Goal: Task Accomplishment & Management: Manage account settings

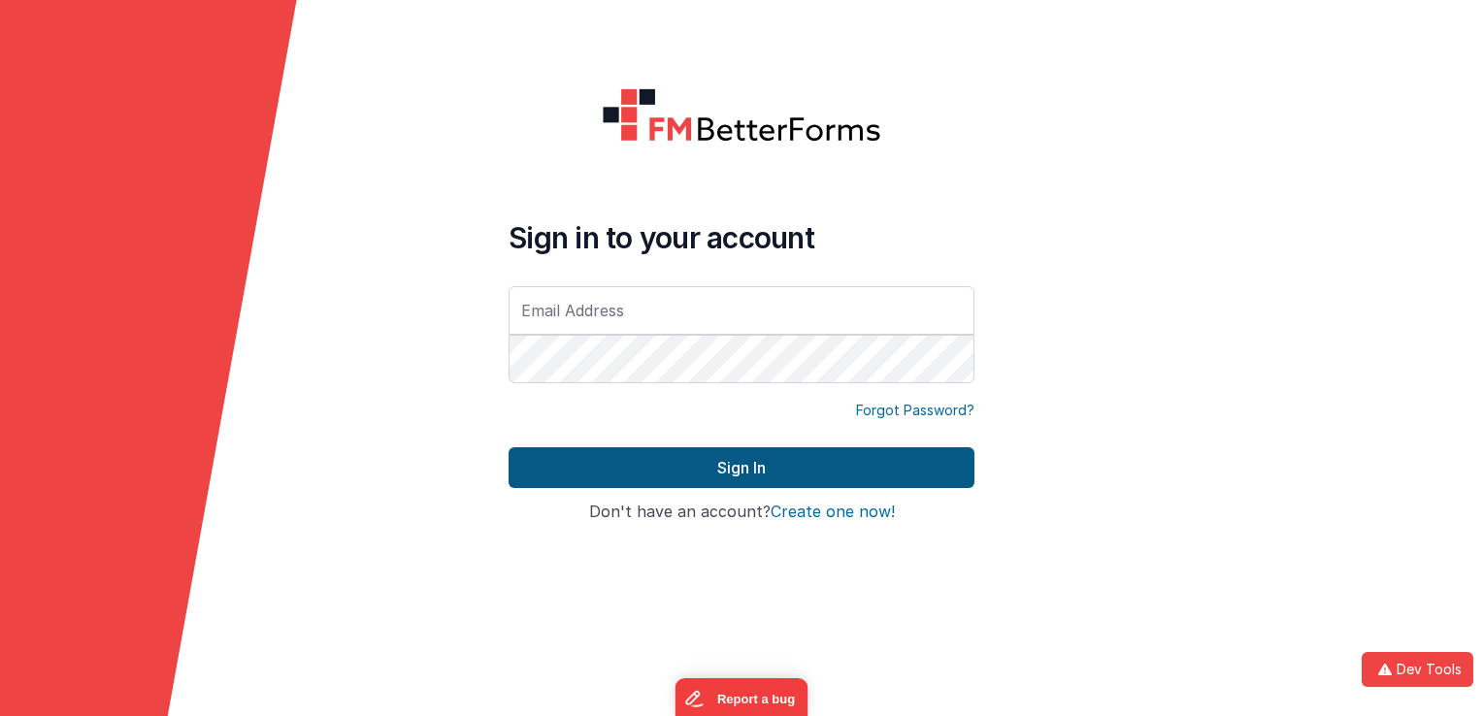
type input "silas@delfsengineering.ca"
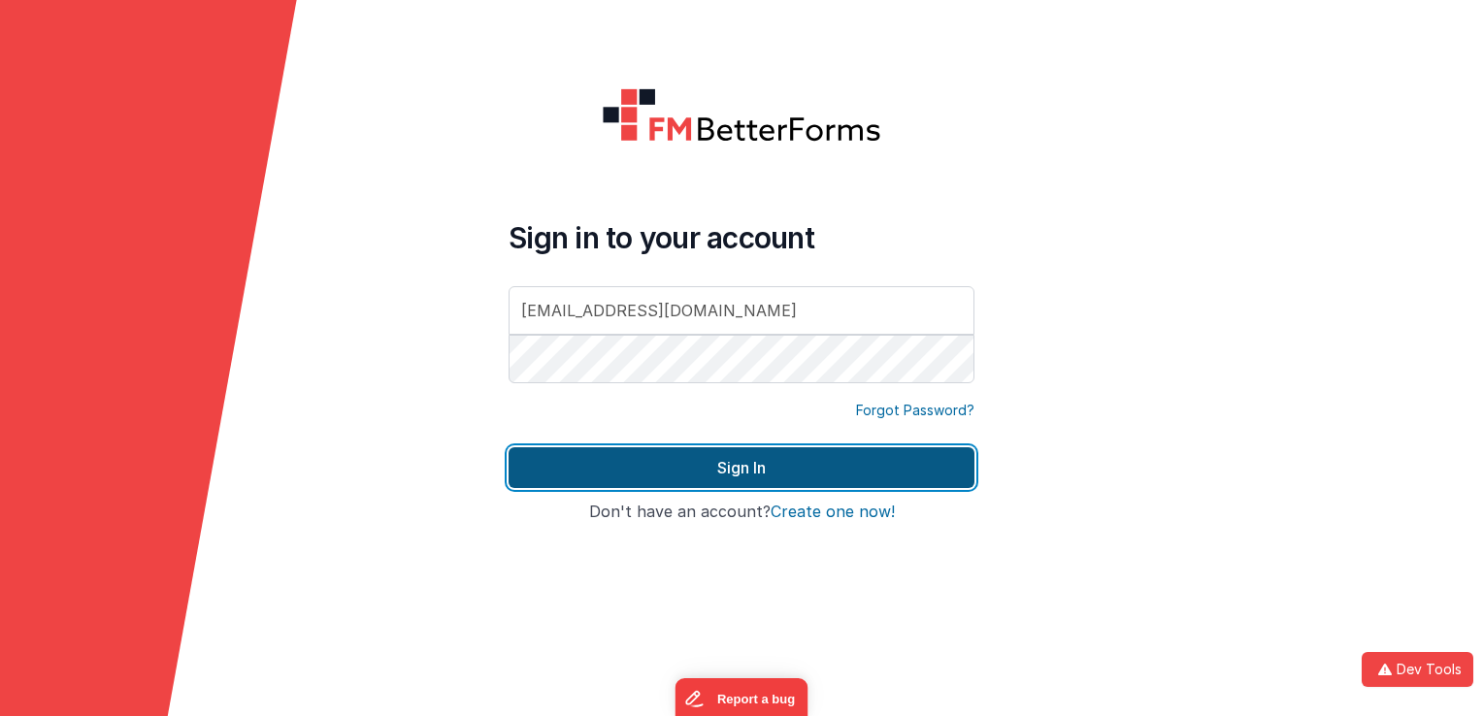
click at [692, 465] on button "Sign In" at bounding box center [742, 468] width 466 height 41
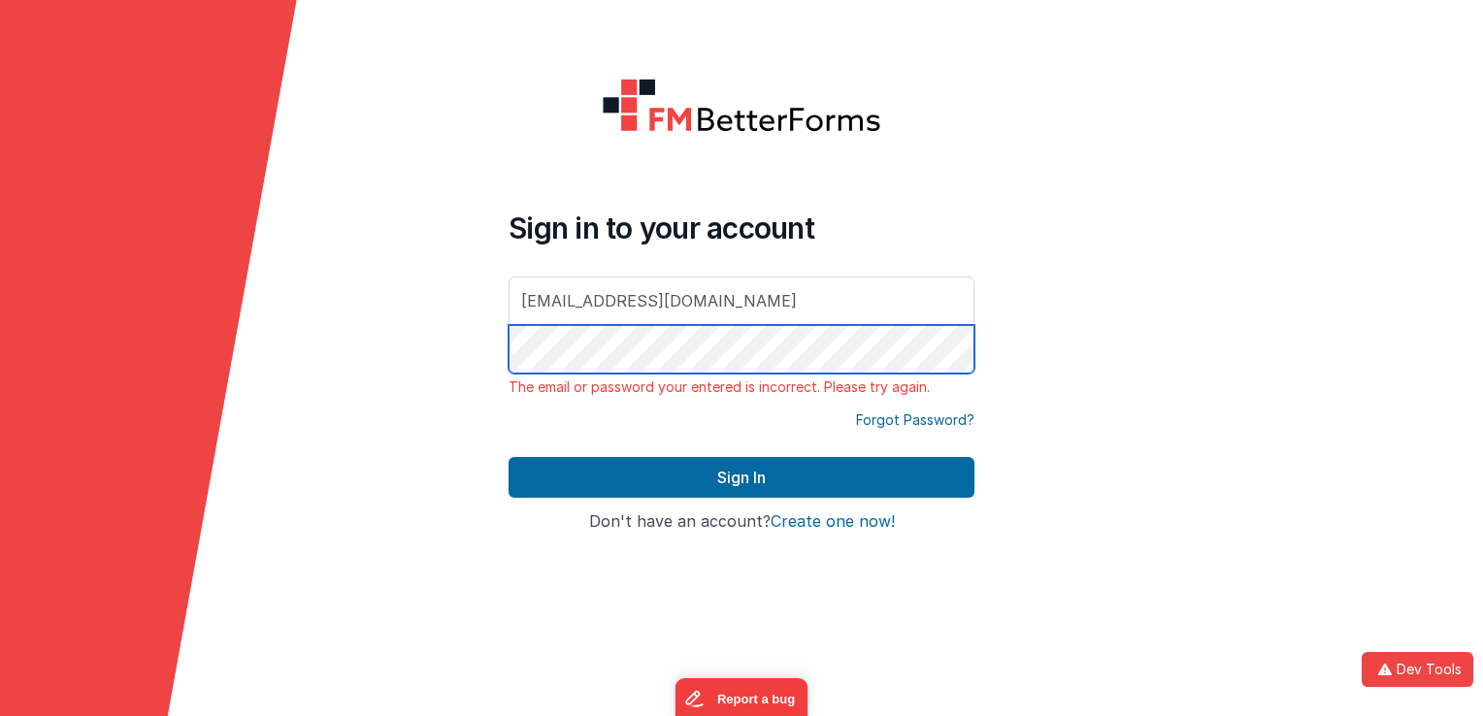
drag, startPoint x: 689, startPoint y: 374, endPoint x: 392, endPoint y: 348, distance: 298.2
click at [392, 348] on form "Sign in to your account silas@delfsengineering.ca The email or password your en…" at bounding box center [741, 358] width 1483 height 716
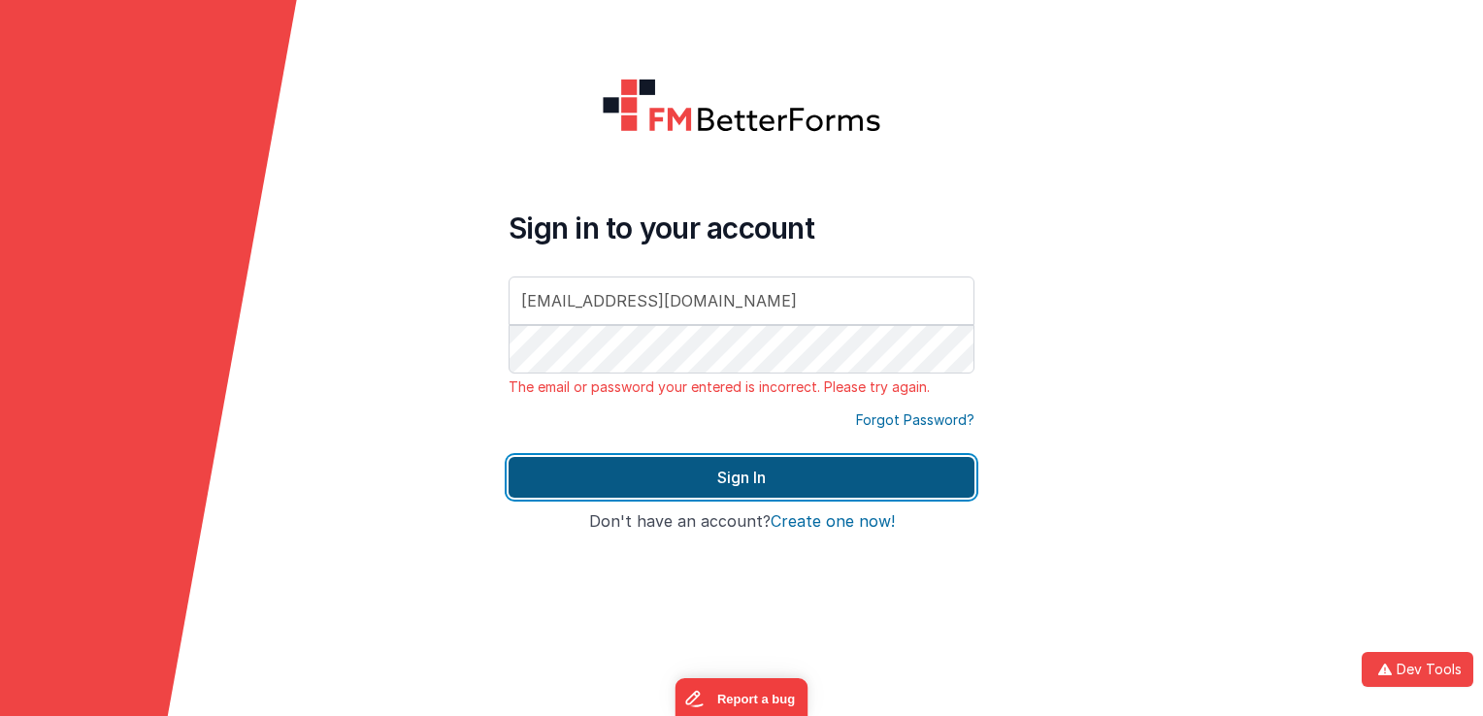
click at [518, 475] on button "Sign In" at bounding box center [742, 477] width 466 height 41
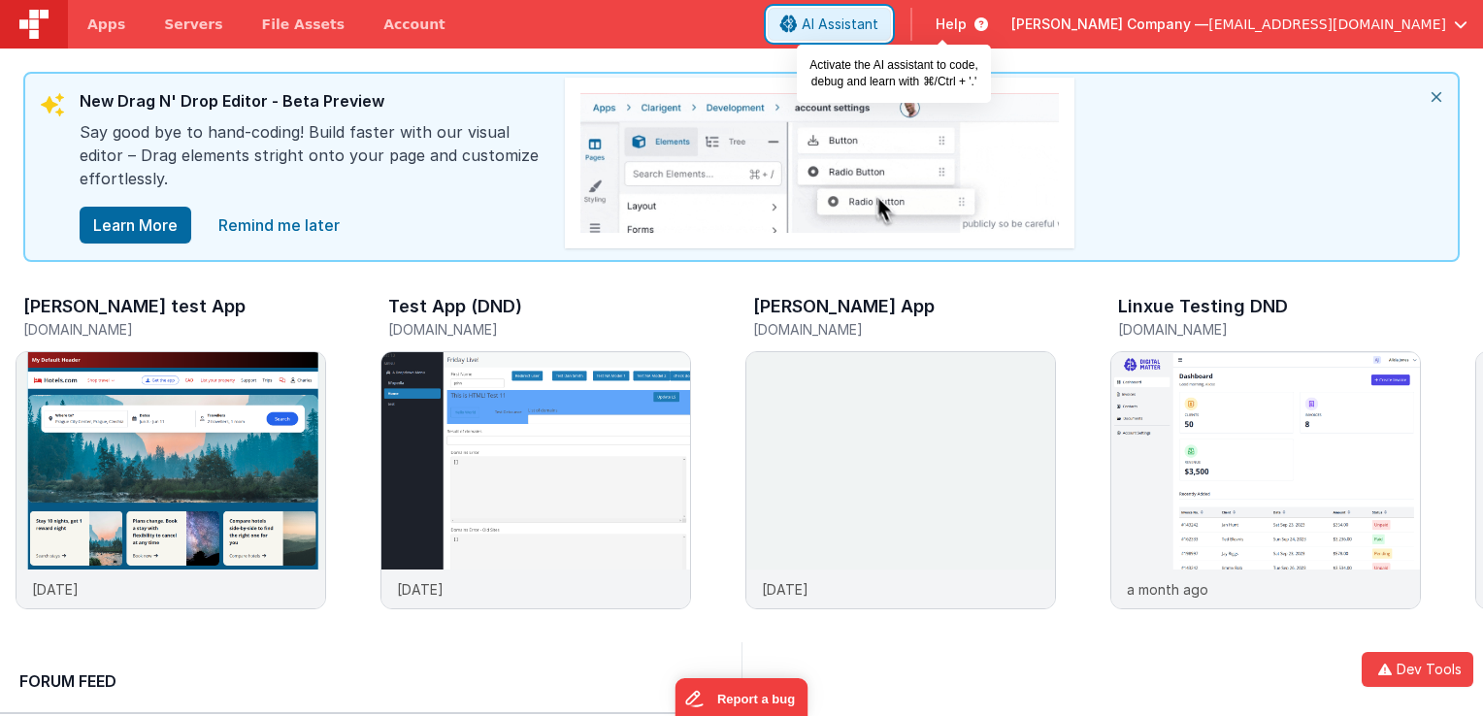
click at [879, 21] on span "AI Assistant" at bounding box center [840, 24] width 77 height 19
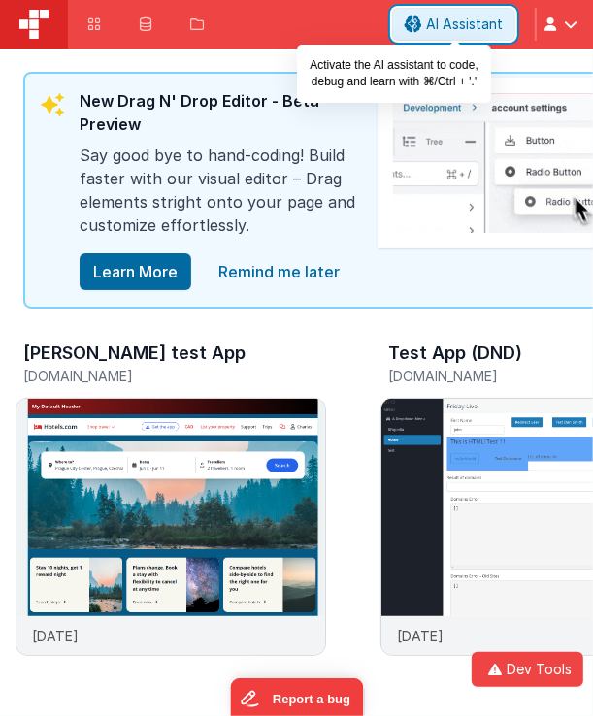
click at [475, 21] on span "AI Assistant" at bounding box center [464, 24] width 77 height 19
click at [467, 20] on span "AI Assistant" at bounding box center [464, 24] width 77 height 19
